Goal: Share content: Share content

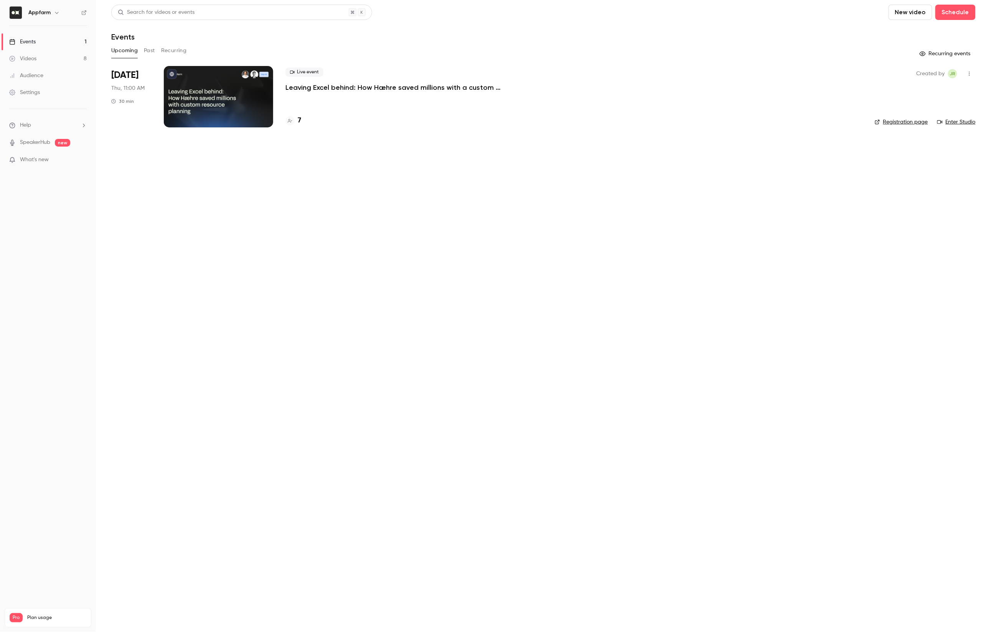
click at [29, 53] on link "Videos 8" at bounding box center [48, 58] width 96 height 17
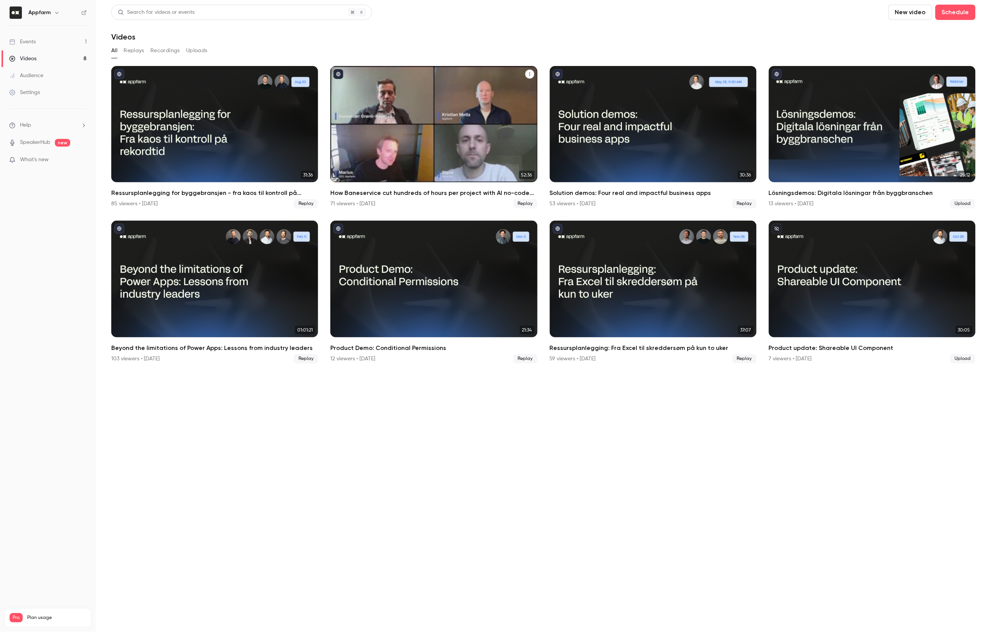
click at [528, 76] on icon "How Baneservice cut hundreds of hours per project with AI no-code solution" at bounding box center [530, 74] width 5 height 5
click at [491, 93] on div "Share" at bounding box center [499, 92] width 60 height 8
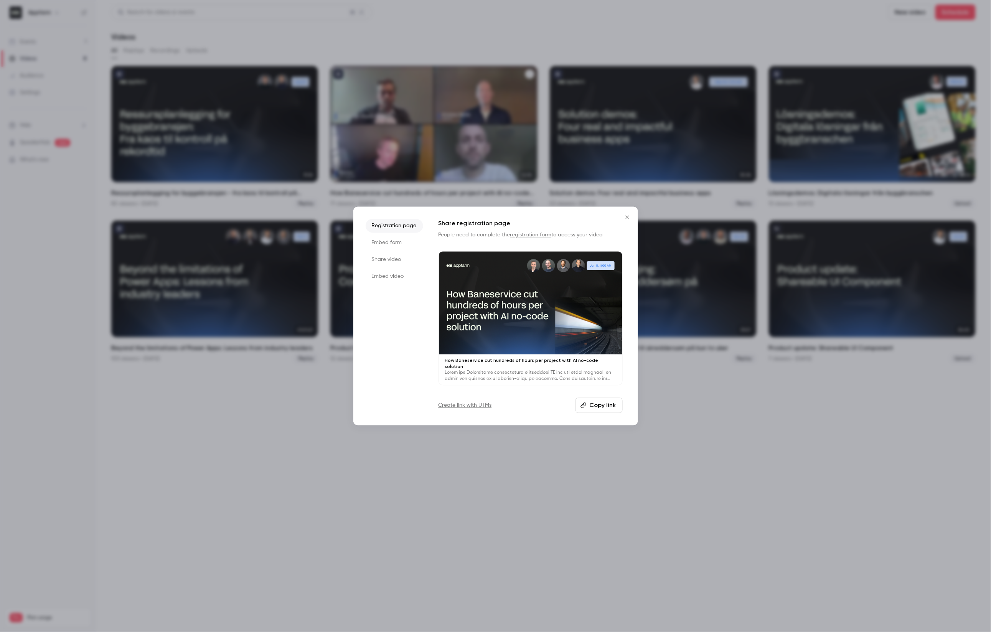
click at [601, 404] on button "Copy link" at bounding box center [598, 405] width 47 height 15
